Goal: Check status

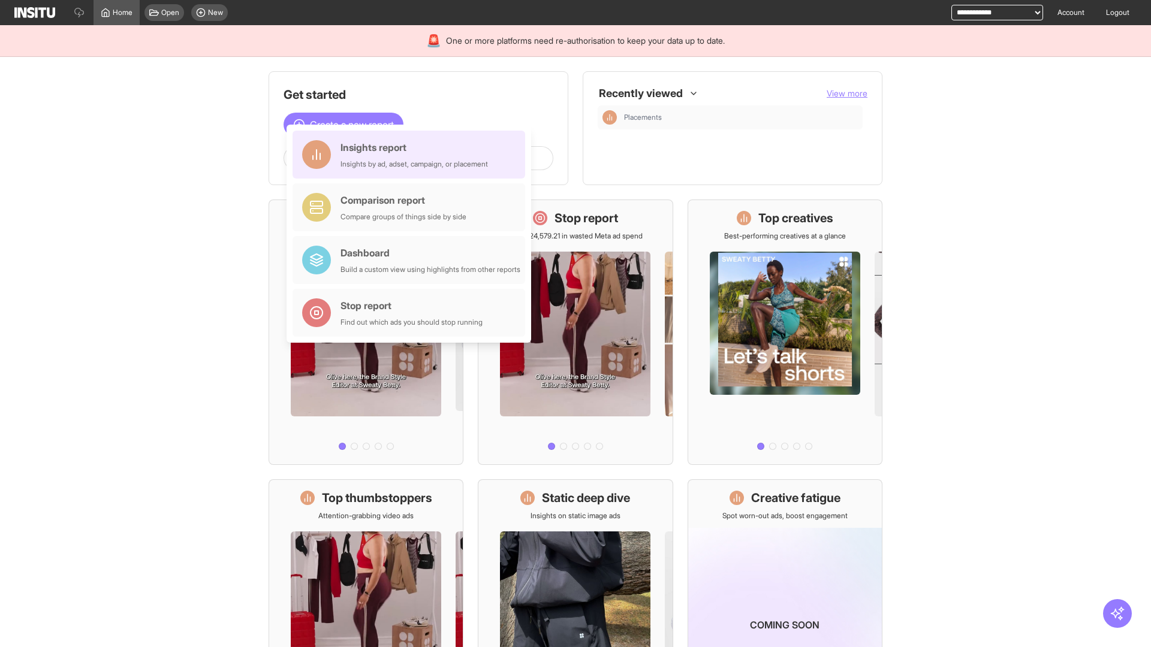
click at [412, 155] on div "Insights report Insights by ad, adset, campaign, or placement" at bounding box center [413, 154] width 147 height 29
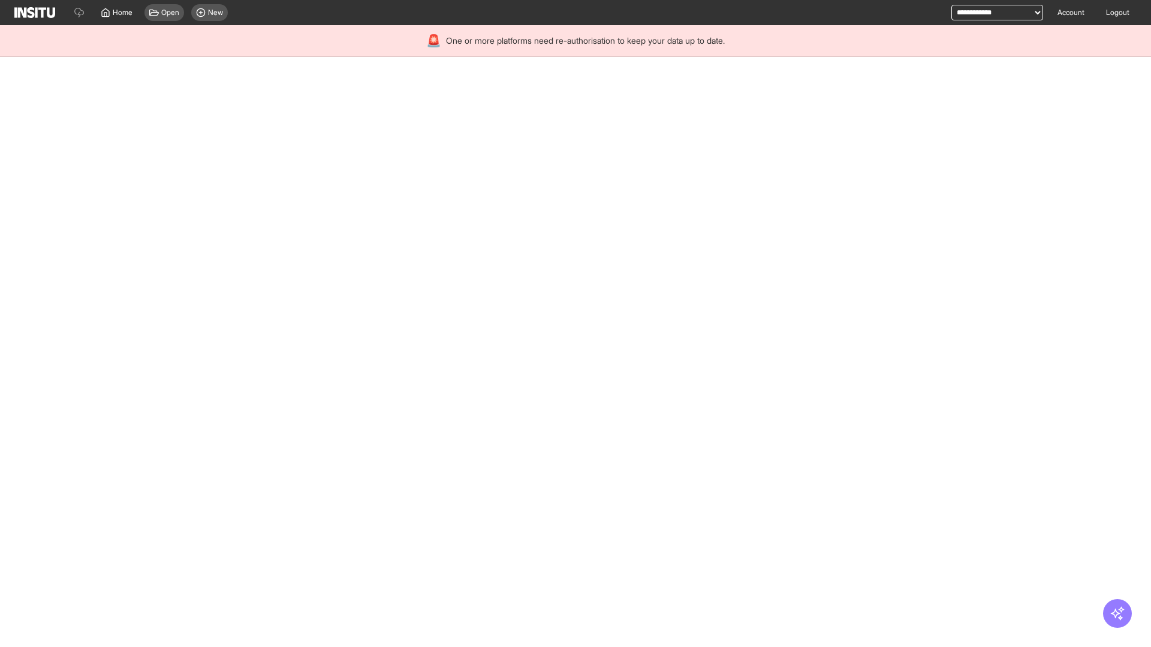
select select "**"
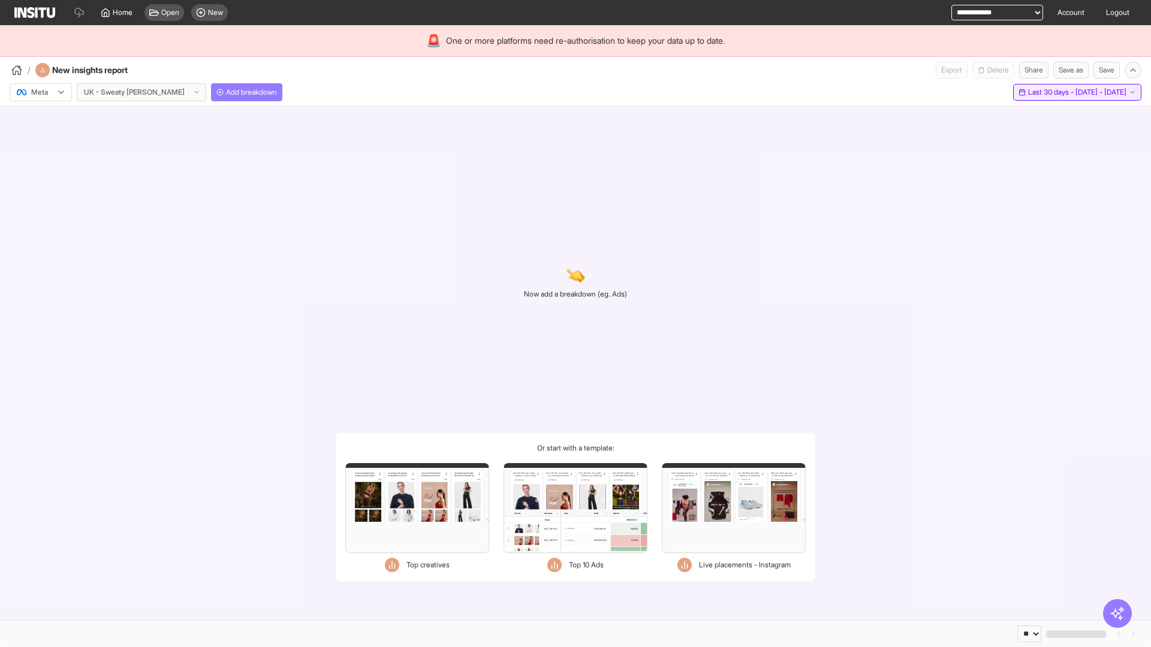
click at [1049, 92] on span "Last 30 days - [DATE] - [DATE]" at bounding box center [1077, 92] width 98 height 10
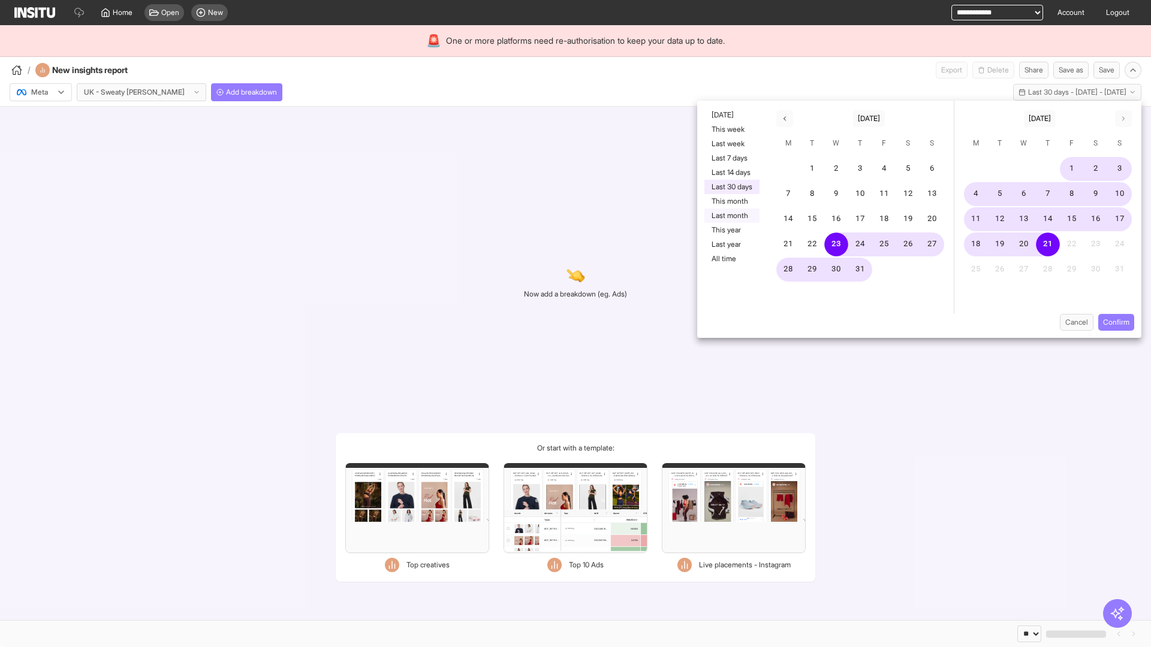
click at [730, 216] on button "Last month" at bounding box center [731, 216] width 55 height 14
